Goal: Task Accomplishment & Management: Use online tool/utility

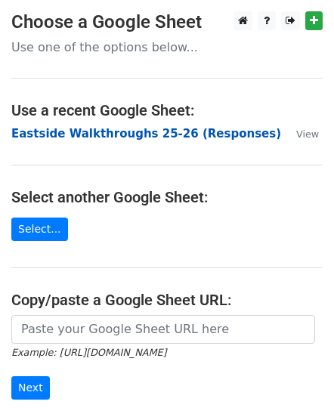
click at [81, 136] on strong "Eastside Walkthroughs 25-26 (Responses)" at bounding box center [145, 134] width 269 height 14
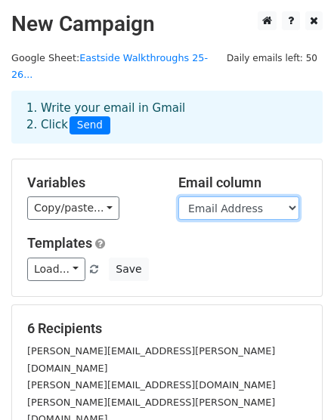
click at [258, 196] on select "Timestamp Email Address Email Grade Part of the Day Subject 2.1 Achieving Expec…" at bounding box center [238, 207] width 121 height 23
click at [287, 196] on select "Timestamp Email Address Email Grade Part of the Day Subject 2.1 Achieving Expec…" at bounding box center [238, 207] width 121 height 23
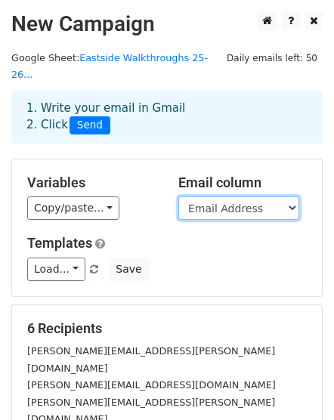
select select "Email"
click at [178, 196] on select "Timestamp Email Address Email Grade Part of the Day Subject 2.1 Achieving Expec…" at bounding box center [238, 207] width 121 height 23
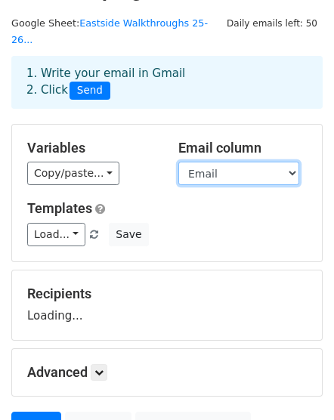
scroll to position [50, 0]
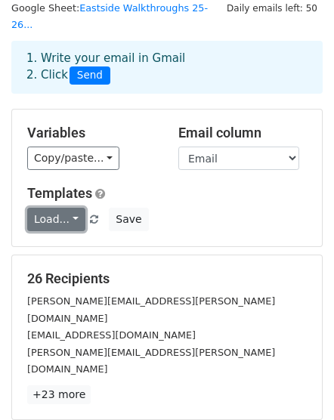
click at [68, 208] on link "Load..." at bounding box center [56, 219] width 58 height 23
click at [69, 208] on link "Load..." at bounding box center [56, 219] width 58 height 23
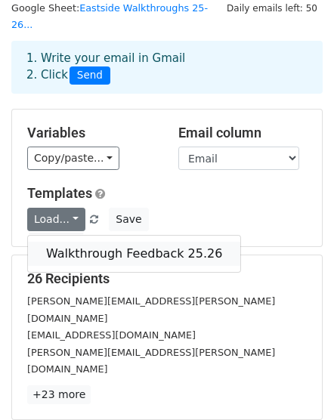
click at [82, 242] on link "Walkthrough Feedback 25.26" at bounding box center [134, 254] width 212 height 24
click at [82, 230] on form "Variables Copy/paste... {{Timestamp}} {{Email Address}} {{Email}} {{Grade}} {{P…" at bounding box center [166, 318] width 311 height 418
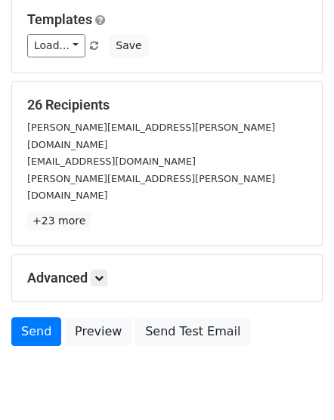
scroll to position [223, 0]
click at [100, 273] on icon at bounding box center [98, 277] width 9 height 9
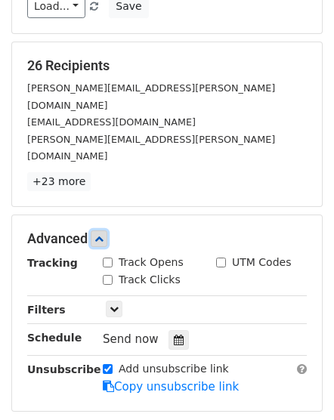
scroll to position [325, 0]
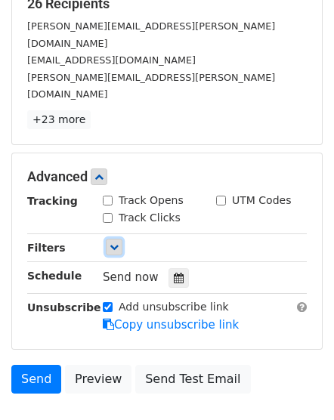
click at [112, 242] on icon at bounding box center [113, 246] width 9 height 9
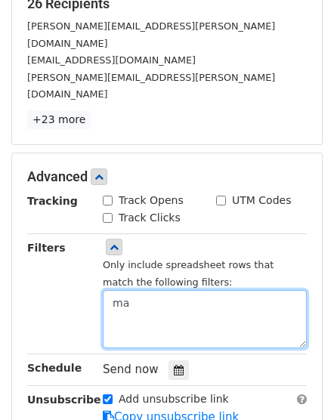
type textarea "m"
type textarea "e"
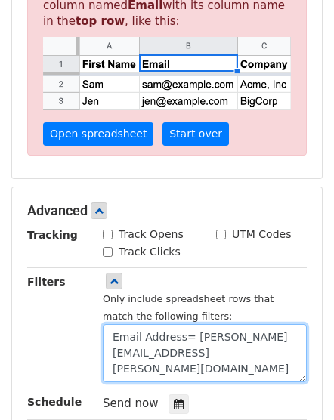
scroll to position [489, 0]
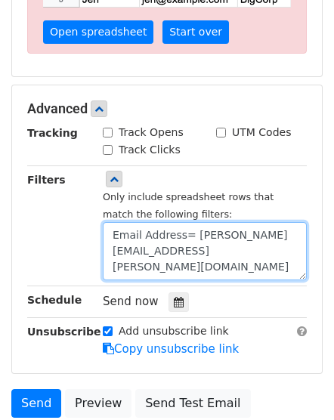
click at [186, 222] on textarea "Email Address= [PERSON_NAME][EMAIL_ADDRESS][PERSON_NAME][DOMAIN_NAME]" at bounding box center [205, 251] width 204 height 58
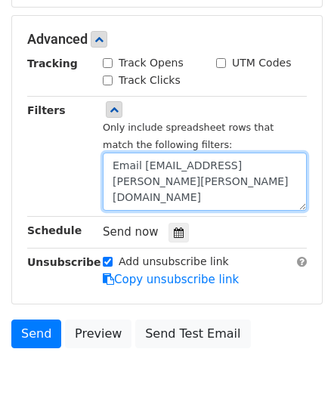
scroll to position [463, 0]
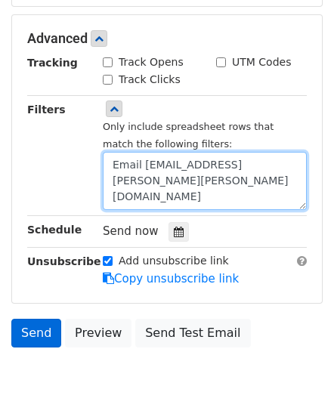
type textarea "Email [EMAIL_ADDRESS][PERSON_NAME][PERSON_NAME][DOMAIN_NAME]"
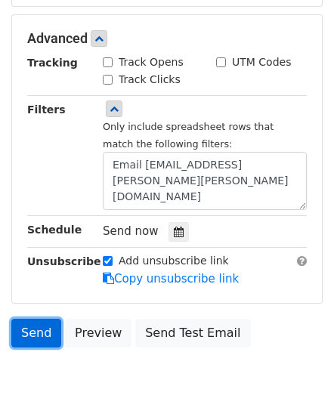
click at [30, 319] on link "Send" at bounding box center [36, 333] width 50 height 29
